Goal: Task Accomplishment & Management: Manage account settings

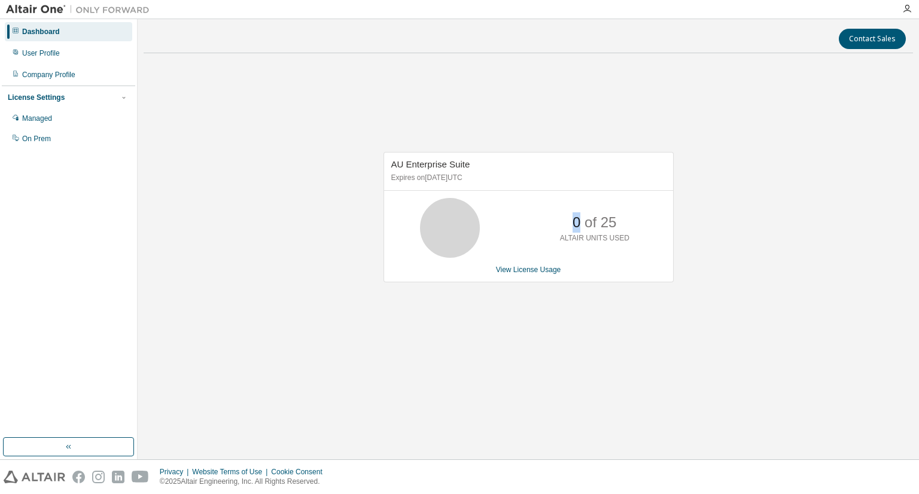
drag, startPoint x: 572, startPoint y: 222, endPoint x: 580, endPoint y: 221, distance: 8.5
click at [580, 221] on p "0 of 25" at bounding box center [594, 222] width 44 height 20
click at [29, 115] on div "Managed" at bounding box center [37, 119] width 30 height 10
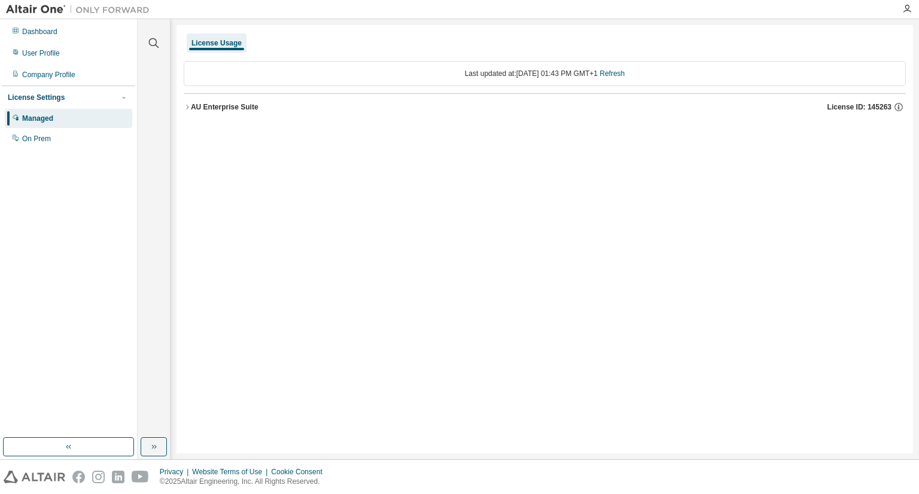
drag, startPoint x: 831, startPoint y: 324, endPoint x: 772, endPoint y: 293, distance: 67.1
click at [831, 324] on div "License Usage Last updated at: Tue 2025-09-02 01:43 PM GMT+1 Refresh AU Enterpr…" at bounding box center [544, 239] width 736 height 428
click at [196, 106] on div "AU Enterprise Suite" at bounding box center [225, 107] width 68 height 10
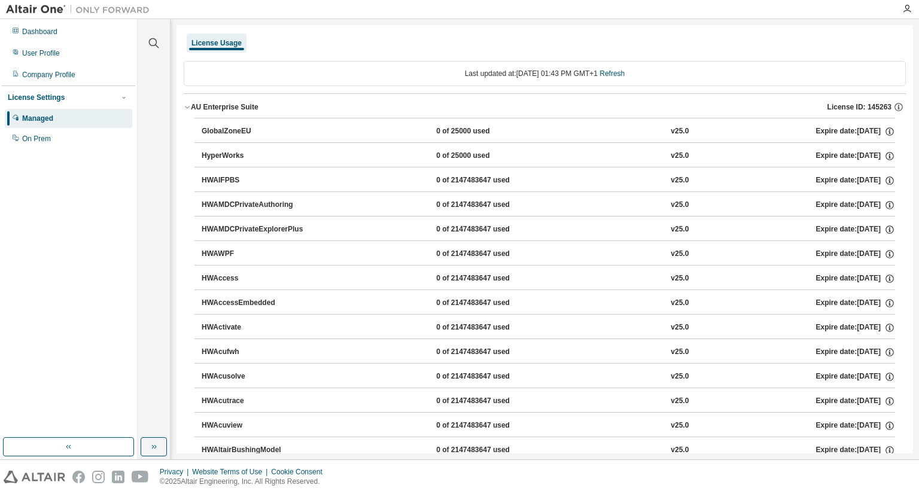
click at [203, 154] on div "HyperWorks" at bounding box center [256, 156] width 108 height 11
click at [38, 31] on div "Dashboard" at bounding box center [39, 32] width 35 height 10
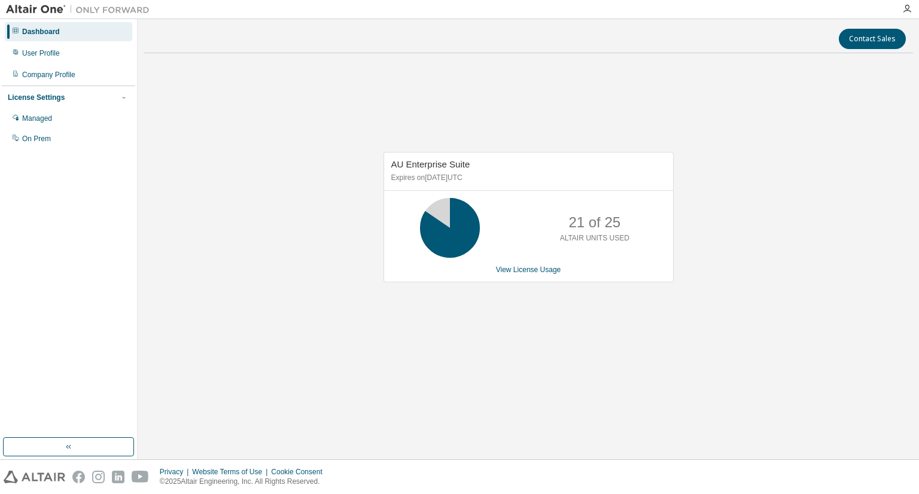
click at [517, 276] on div "AU Enterprise Suite Expires on June 18, 2026 UTC 21 of 25 ALTAIR UNITS USED Vie…" at bounding box center [528, 217] width 290 height 130
click at [513, 266] on link "View License Usage" at bounding box center [528, 270] width 65 height 8
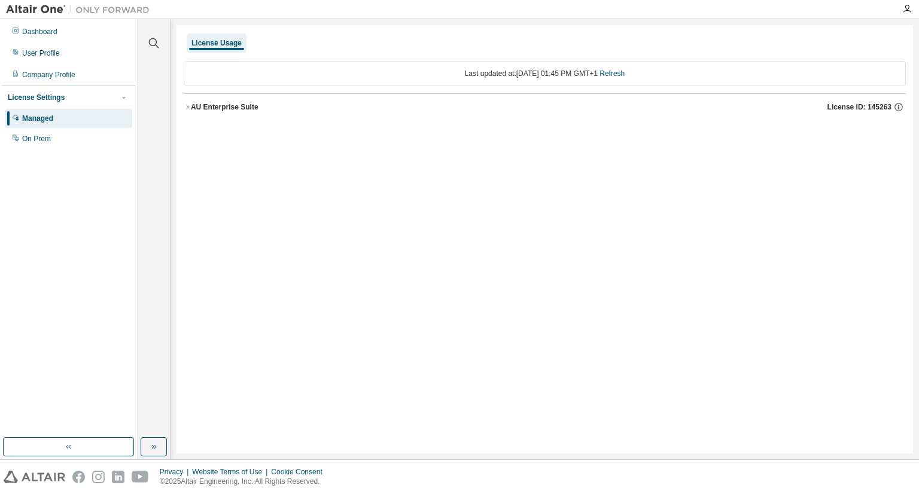
click at [187, 105] on icon "button" at bounding box center [187, 106] width 7 height 7
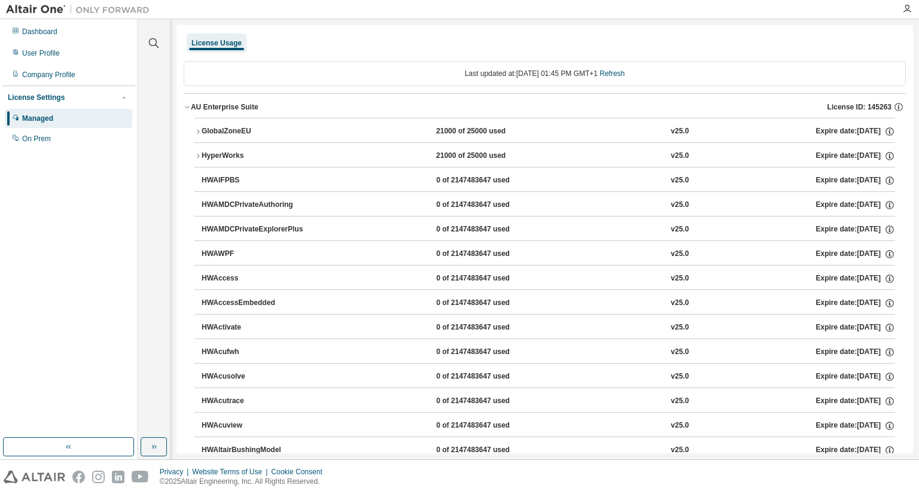
click at [197, 130] on icon "button" at bounding box center [197, 131] width 7 height 7
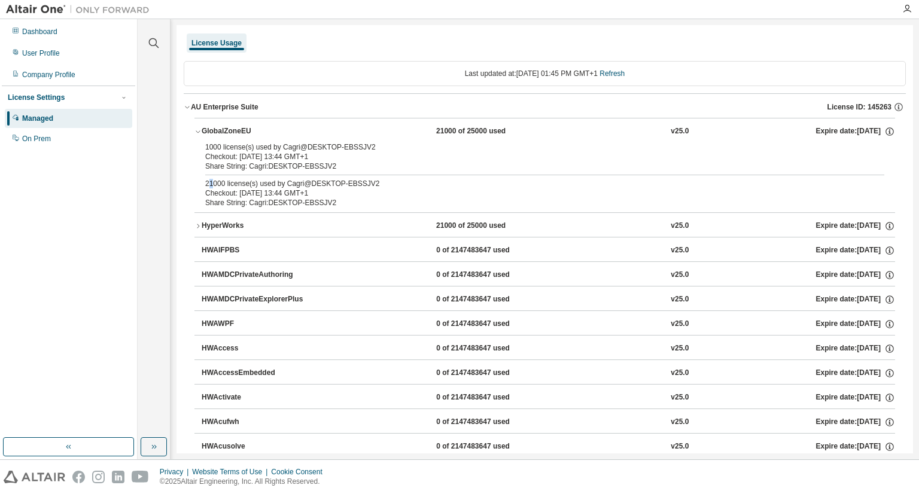
drag, startPoint x: 208, startPoint y: 179, endPoint x: 214, endPoint y: 179, distance: 6.6
click at [214, 179] on div "21000 license(s) used by Cagri@DESKTOP-EBSSJV2" at bounding box center [530, 184] width 650 height 10
click at [218, 189] on div "Checkout: 2025-09-02 13:44 GMT+1" at bounding box center [530, 193] width 650 height 10
click at [196, 224] on icon "button" at bounding box center [197, 225] width 7 height 7
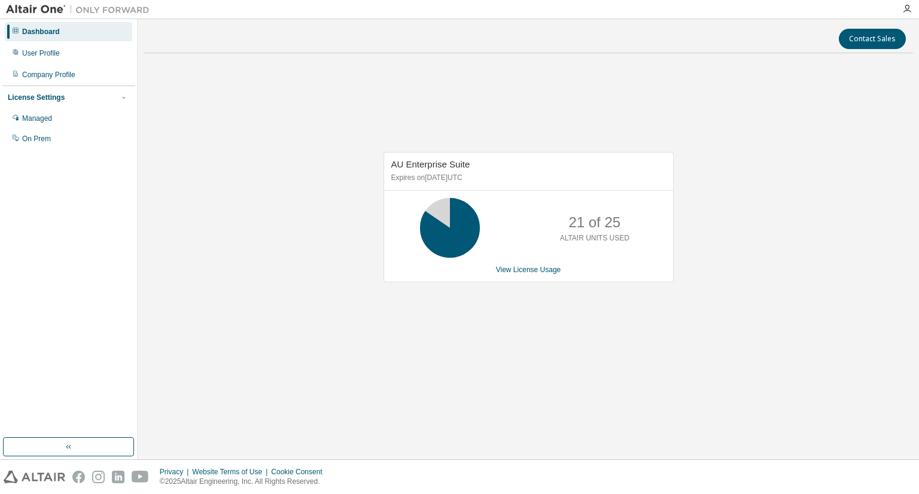
click at [255, 99] on div "AU Enterprise Suite Expires on [DATE] UTC 21 of 25 ALTAIR UNITS USED View Licen…" at bounding box center [528, 223] width 769 height 321
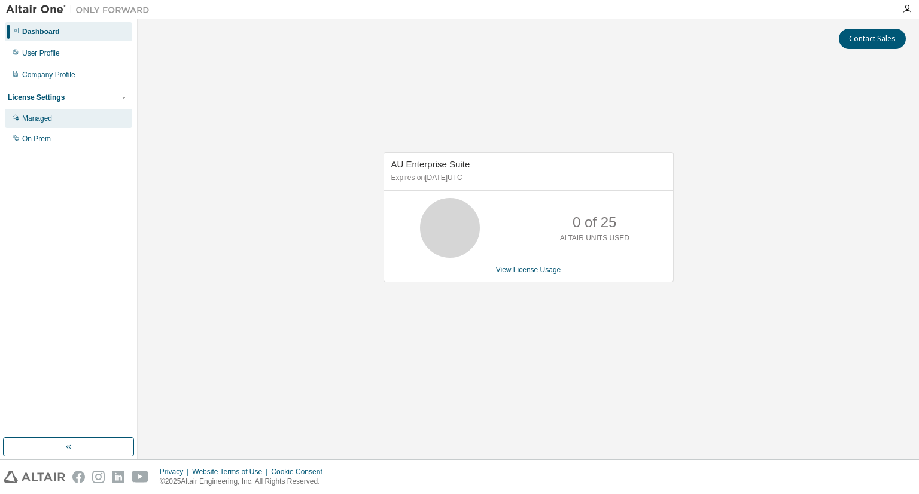
click at [33, 114] on div "Managed" at bounding box center [37, 119] width 30 height 10
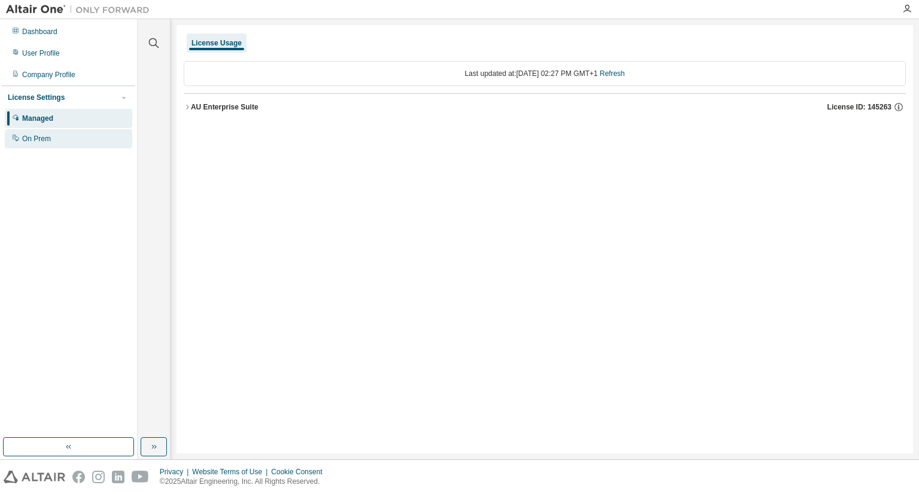
click at [26, 141] on div "On Prem" at bounding box center [36, 139] width 29 height 10
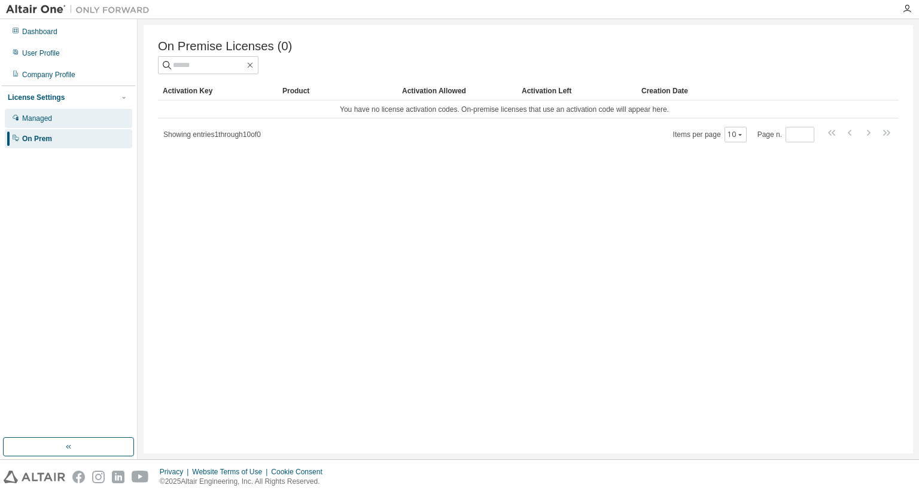
click at [39, 122] on div "Managed" at bounding box center [37, 119] width 30 height 10
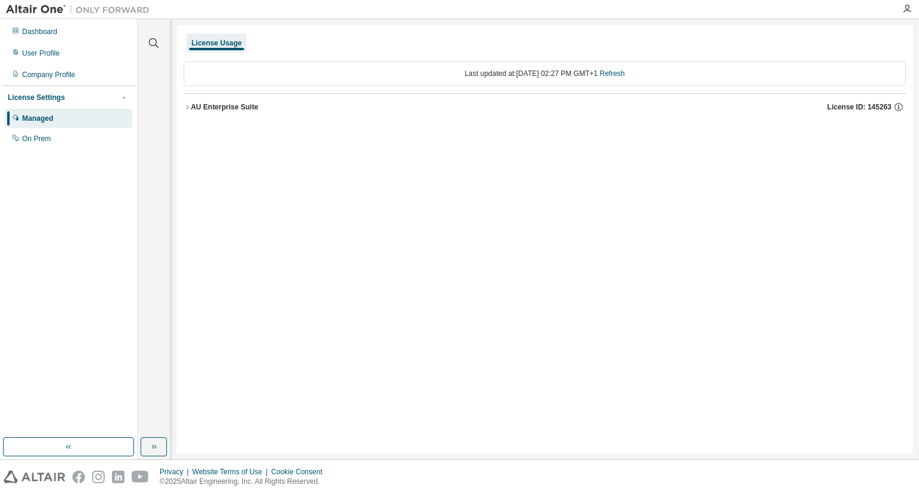
click at [187, 106] on icon "button" at bounding box center [187, 106] width 7 height 7
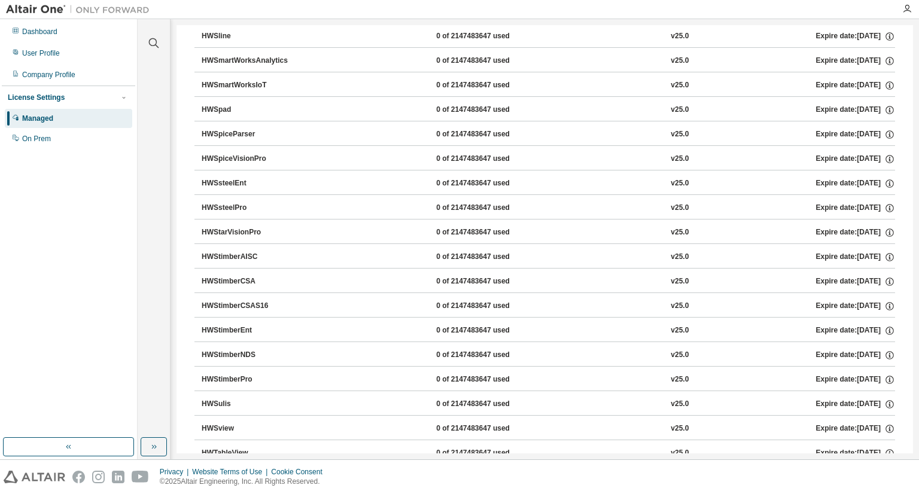
scroll to position [7067, 0]
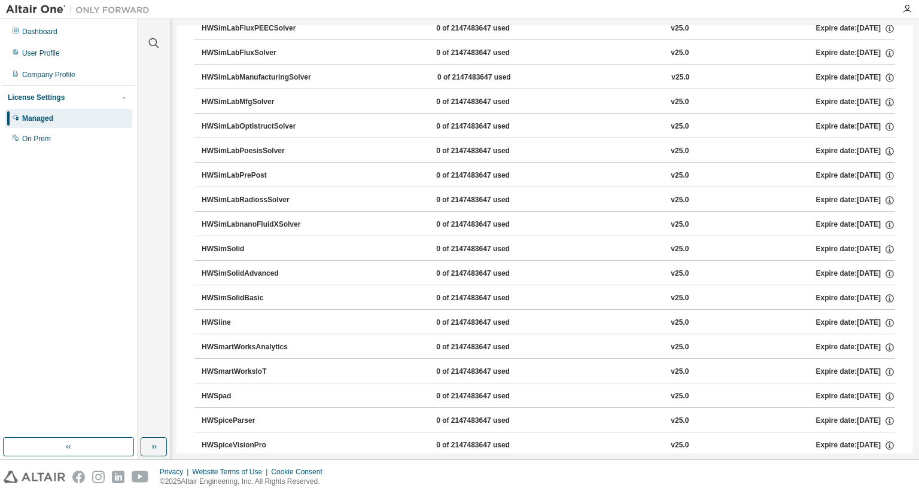
click at [37, 115] on div "Managed" at bounding box center [37, 119] width 31 height 10
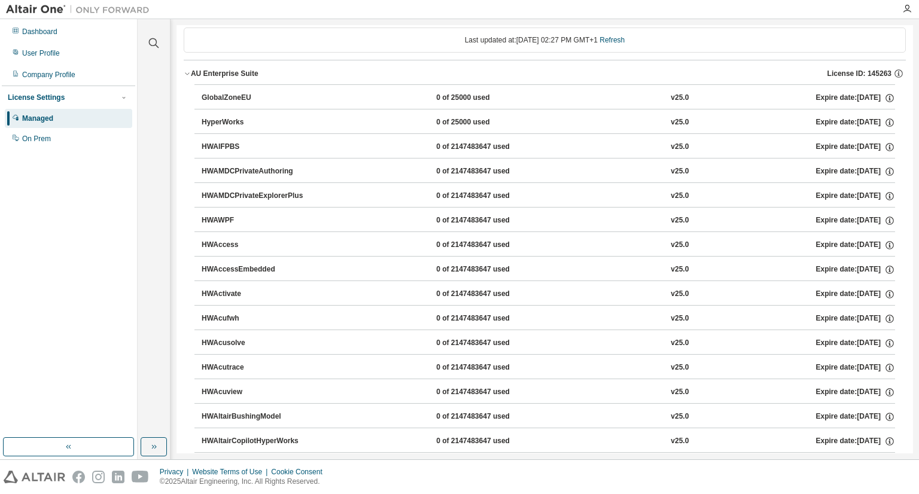
scroll to position [0, 0]
